Goal: Find contact information: Find contact information

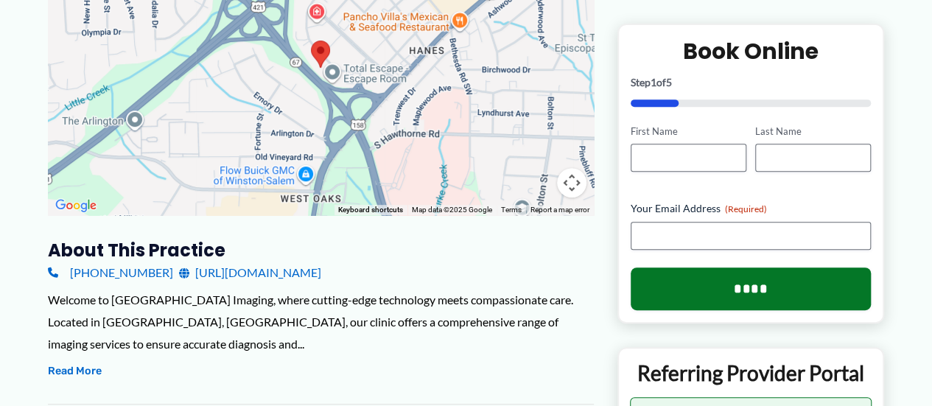
scroll to position [221, 0]
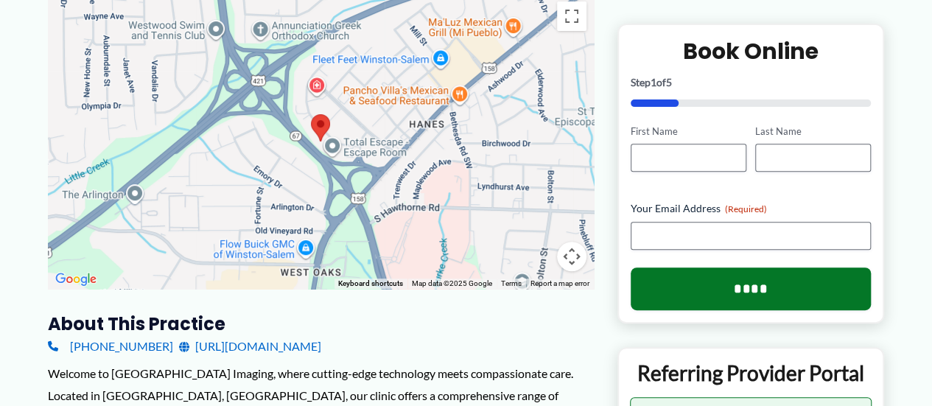
click at [296, 341] on link "[URL][DOMAIN_NAME]" at bounding box center [250, 346] width 142 height 22
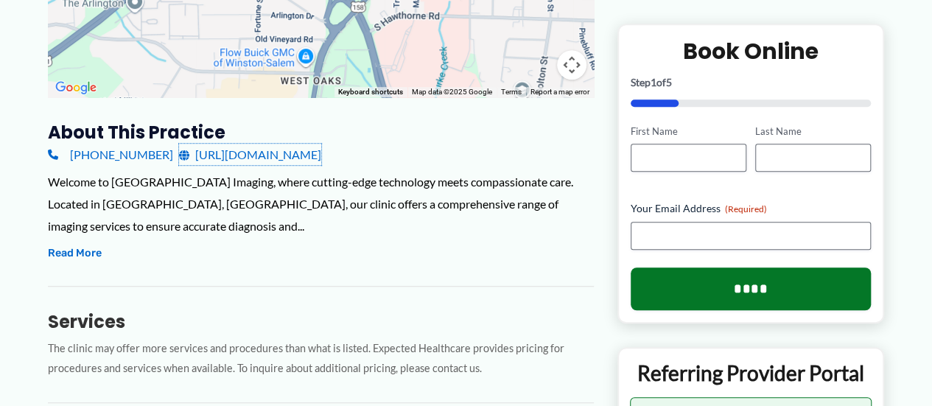
scroll to position [399, 0]
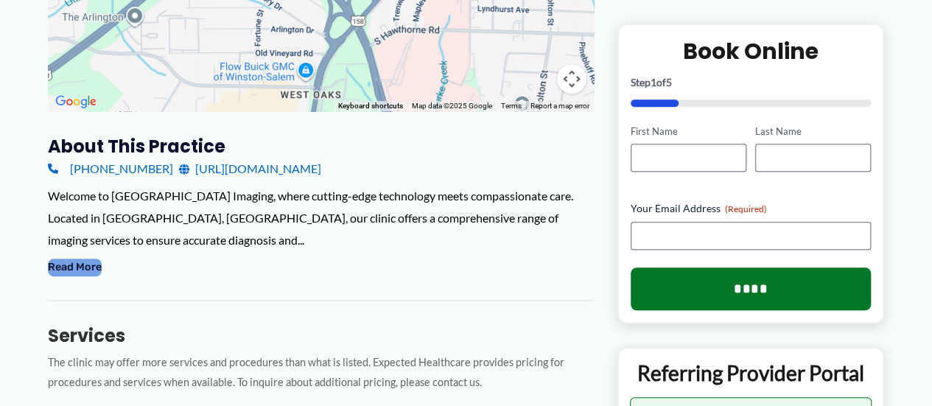
click at [72, 269] on button "Read More" at bounding box center [75, 268] width 54 height 18
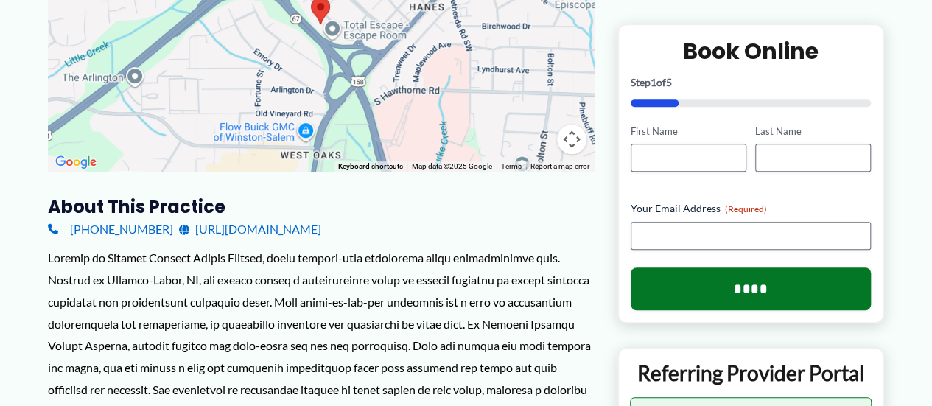
scroll to position [369, 0]
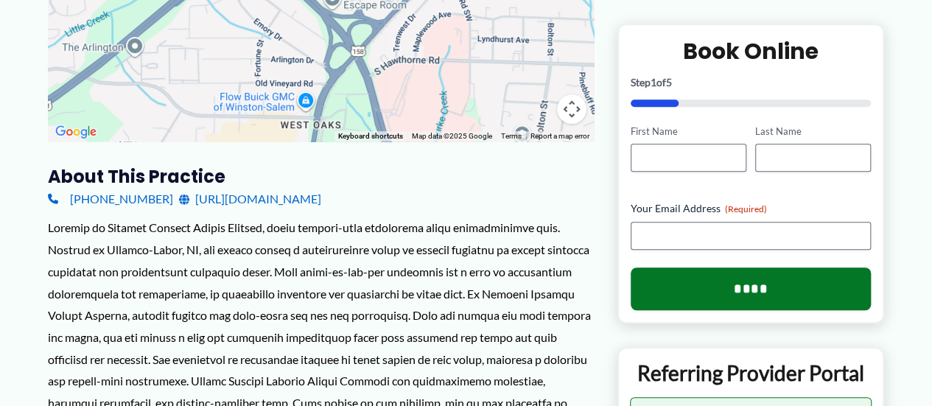
click at [248, 195] on link "[URL][DOMAIN_NAME]" at bounding box center [250, 199] width 142 height 22
